Goal: Navigation & Orientation: Find specific page/section

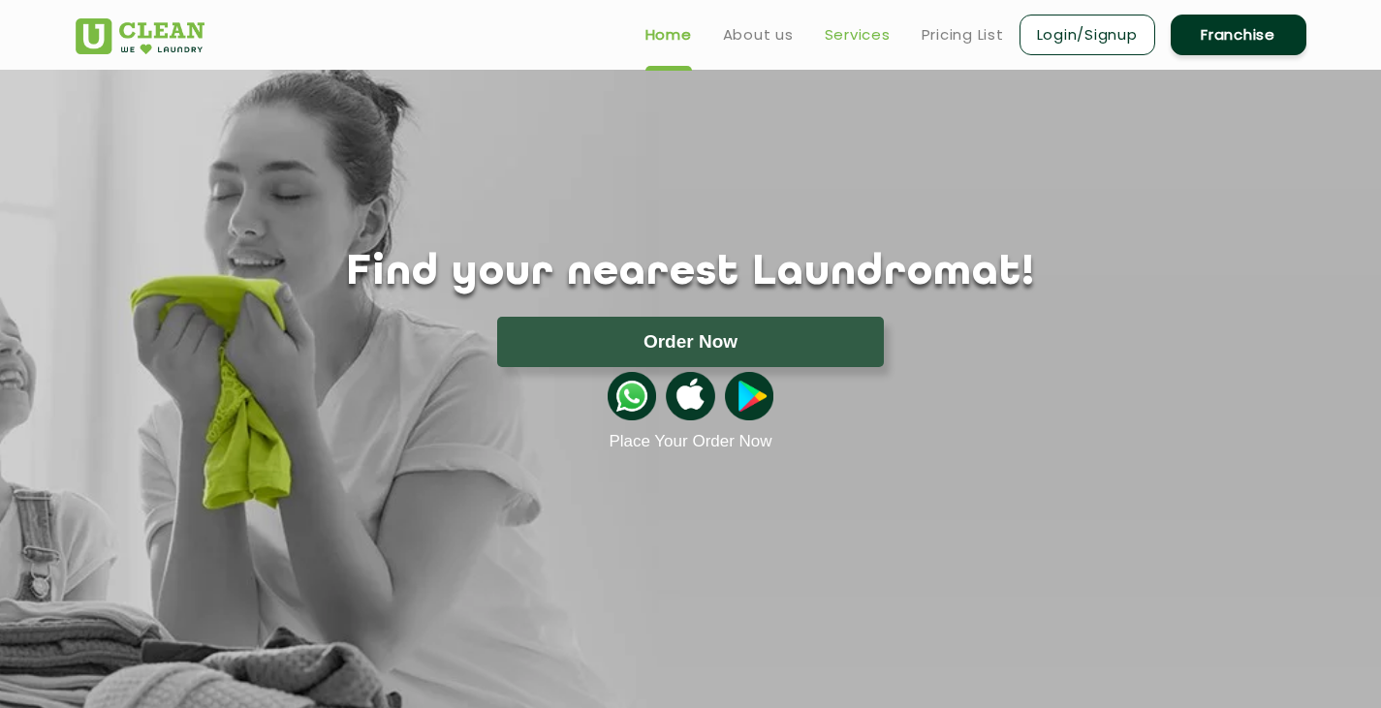
click at [861, 29] on link "Services" at bounding box center [858, 34] width 66 height 23
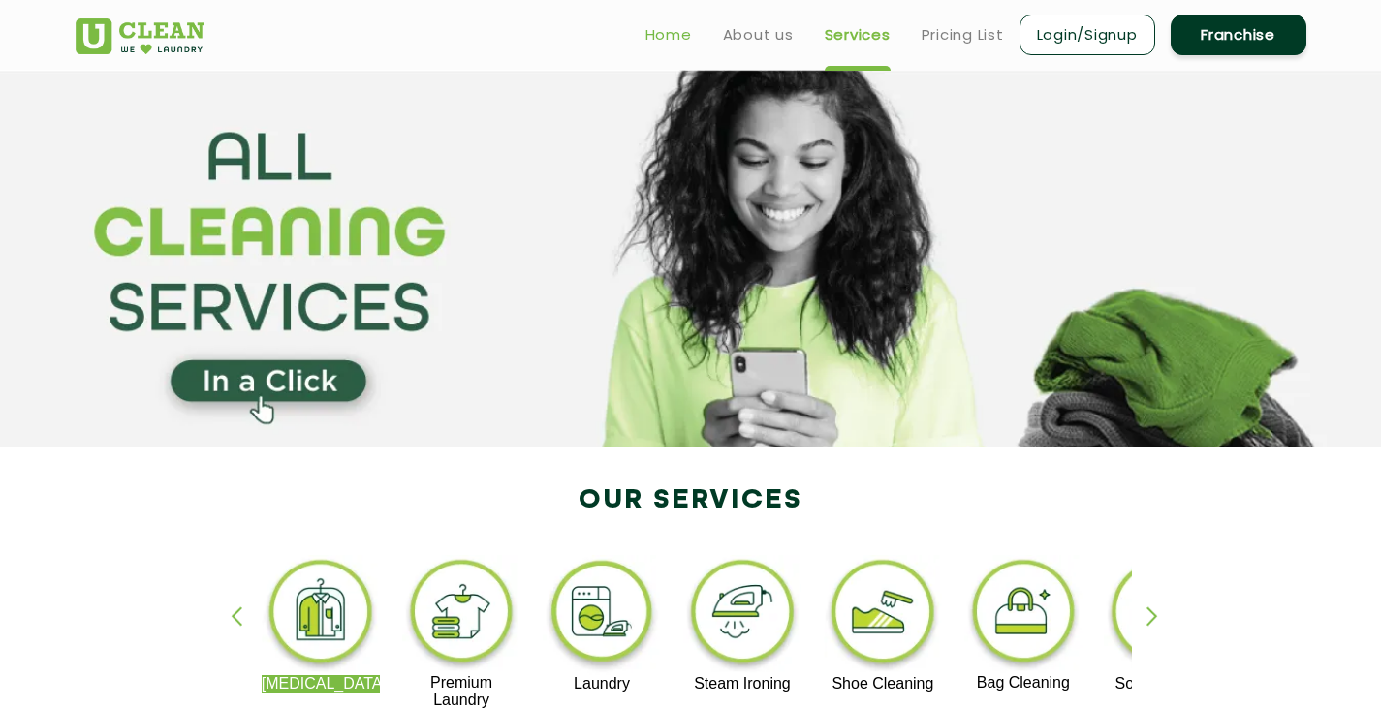
click at [654, 32] on link "Home" at bounding box center [668, 34] width 47 height 23
